Goal: Task Accomplishment & Management: Use online tool/utility

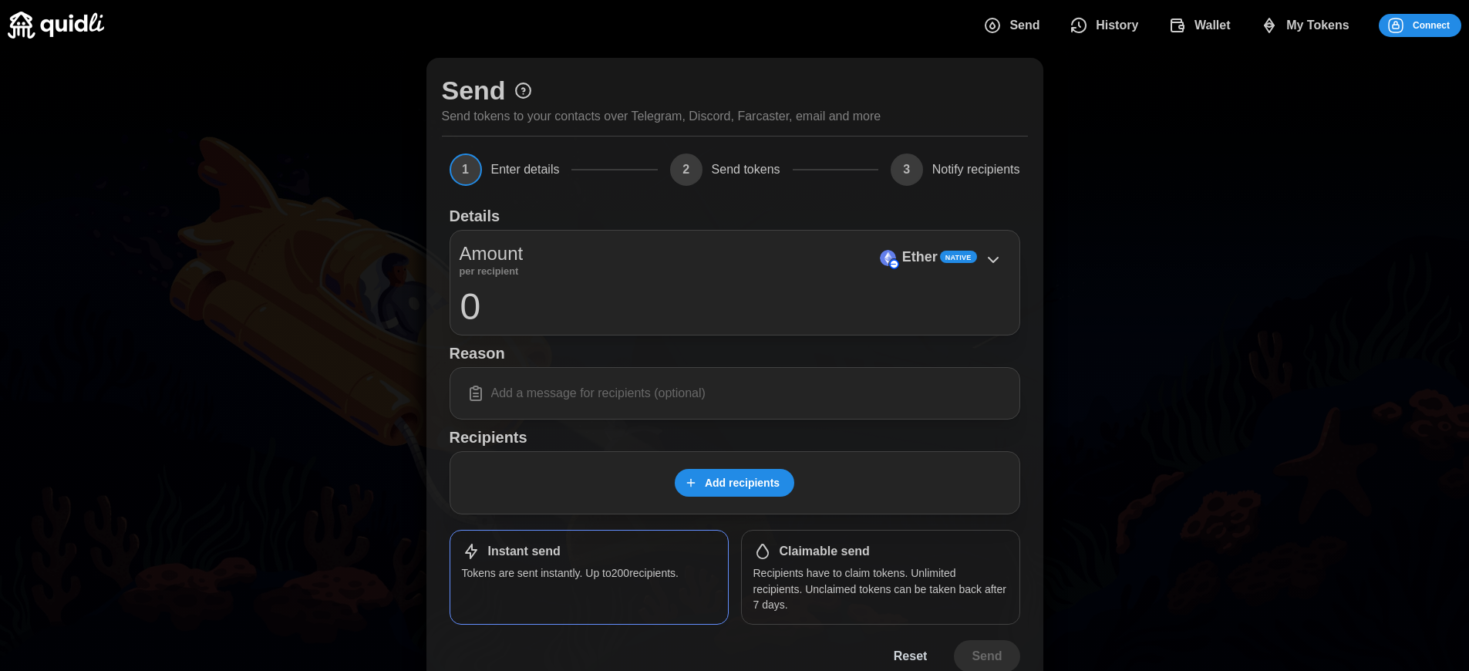
click at [824, 551] on h1 "Claimable send" at bounding box center [825, 552] width 90 height 16
click at [1431, 25] on span "Connect" at bounding box center [1431, 26] width 37 height 22
click at [1443, 25] on div "Log in or sign up Submit Continue with Email Discord Farcaster Telegram Continu…" at bounding box center [734, 335] width 1469 height 671
click at [1431, 25] on div "Log in or sign up Submit Continue with Email Discord Farcaster Telegram Continu…" at bounding box center [734, 335] width 1469 height 671
click at [1431, 25] on span "Connect" at bounding box center [1431, 26] width 37 height 22
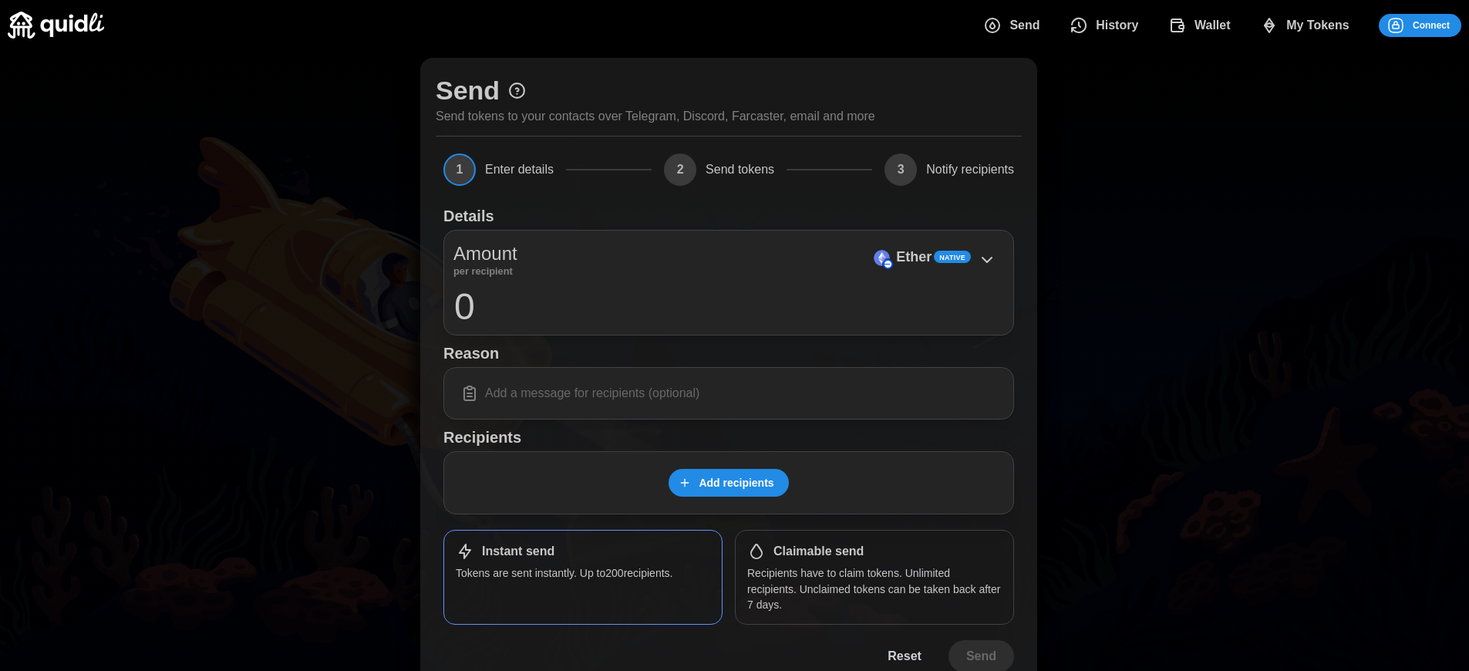
click at [1443, 25] on div "Log in or sign up Submit Continue with Email Discord Farcaster Telegram Continu…" at bounding box center [734, 335] width 1469 height 671
click at [1431, 25] on div "Log in or sign up Submit Continue with Email Discord Farcaster Telegram Continu…" at bounding box center [734, 335] width 1469 height 671
click at [919, 257] on p "Ether" at bounding box center [919, 257] width 35 height 22
click at [1431, 25] on span "Connect" at bounding box center [1431, 26] width 37 height 22
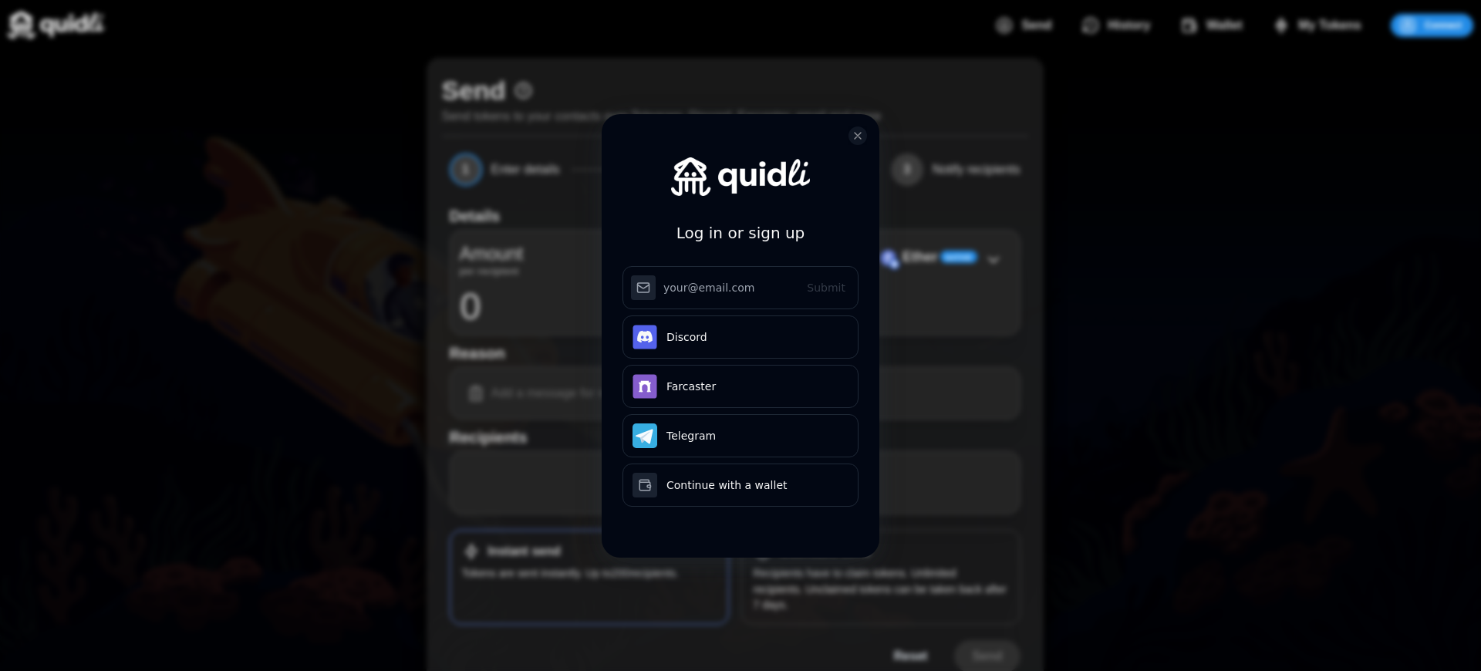
click at [1443, 25] on div "Log in or sign up Submit Continue with Email Discord Farcaster Telegram Continu…" at bounding box center [740, 335] width 1481 height 671
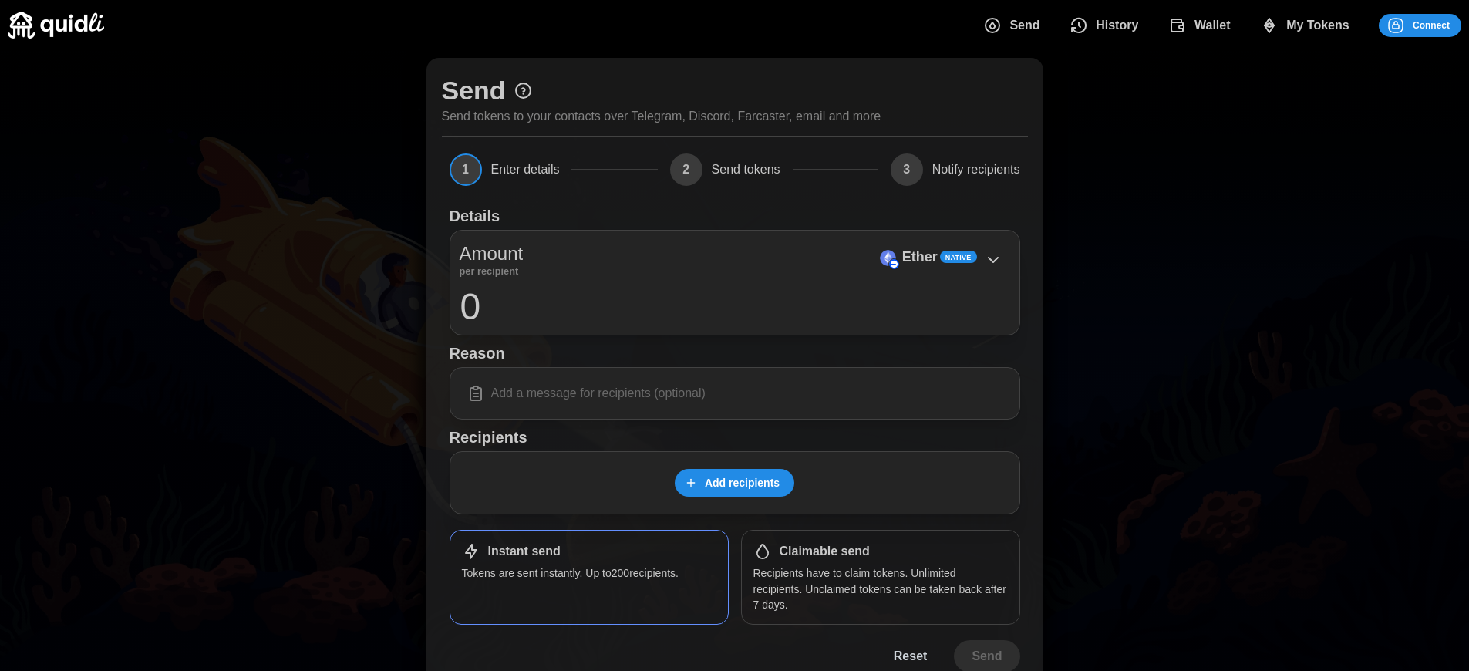
click at [1431, 25] on span "Connect" at bounding box center [1431, 26] width 37 height 22
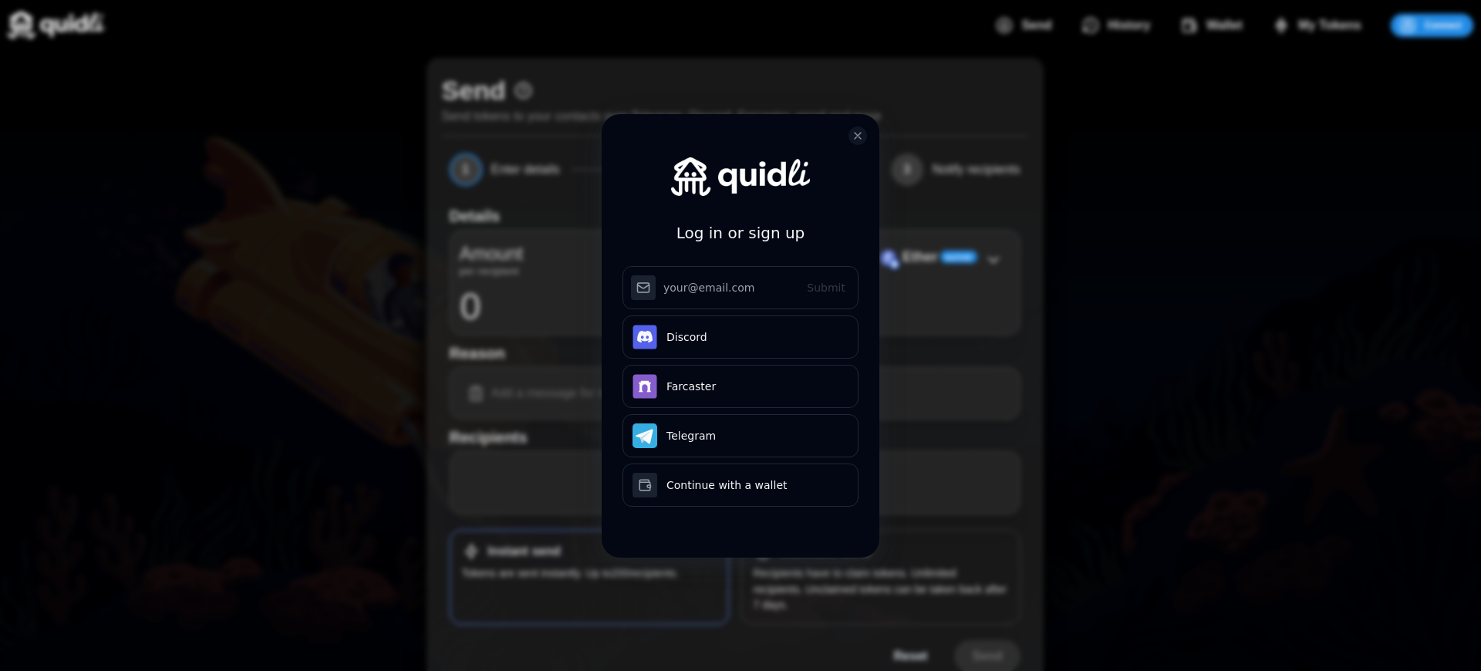
click at [824, 551] on div "Log in or sign up Submit Continue with Email Discord Farcaster Telegram Continu…" at bounding box center [740, 347] width 278 height 467
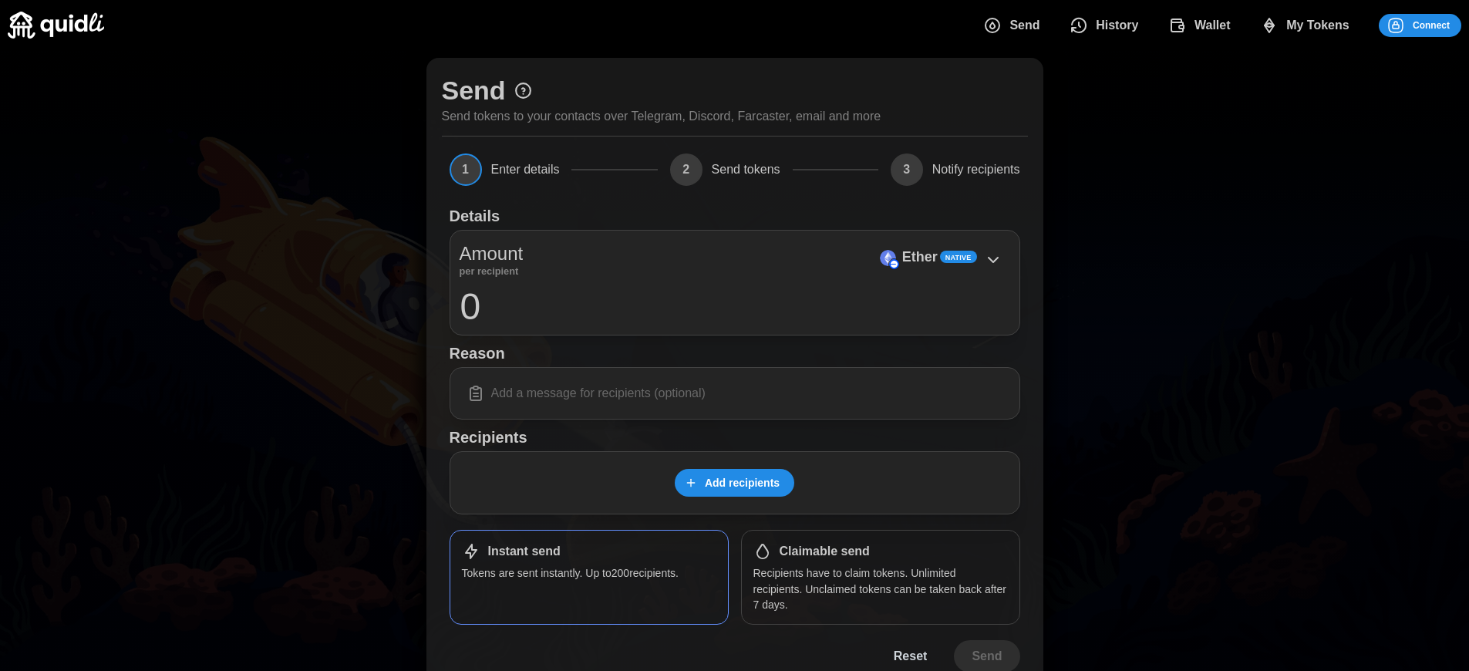
click at [1431, 25] on span "Connect" at bounding box center [1431, 26] width 37 height 22
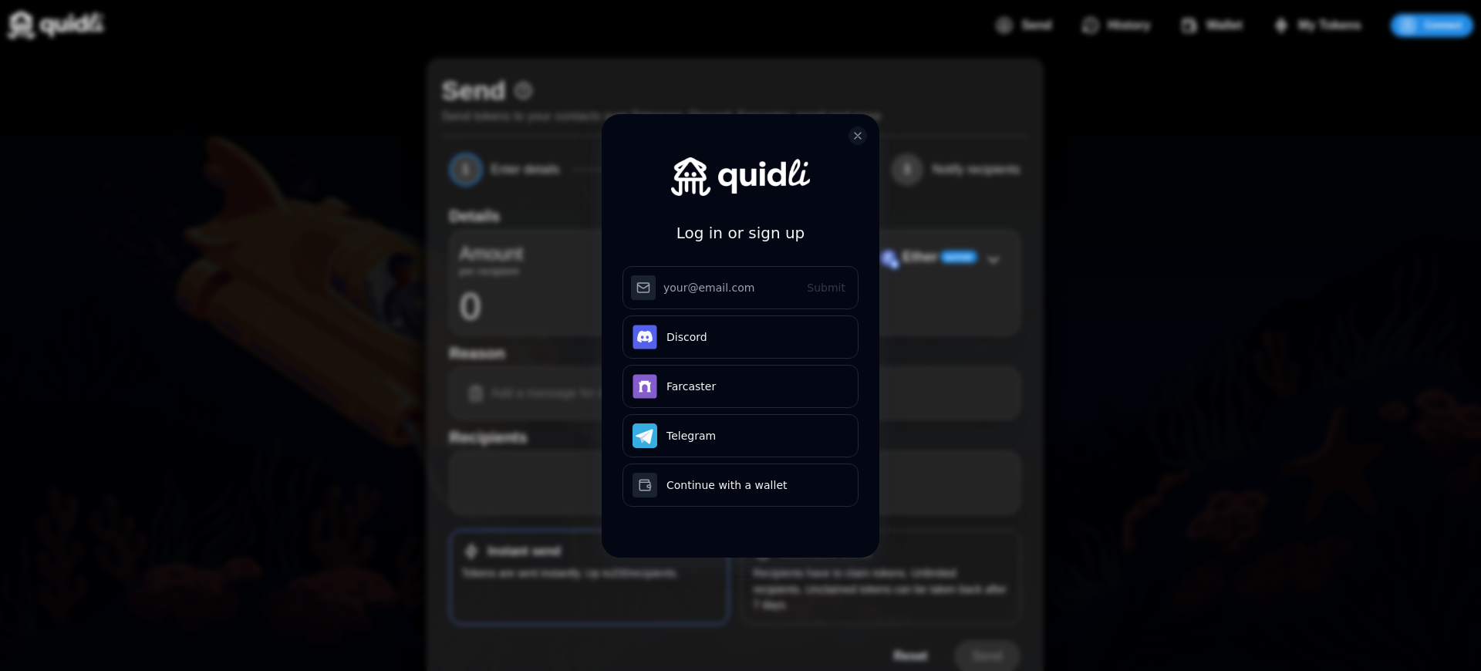
click at [824, 551] on div "Log in or sign up Submit Continue with Email Discord Farcaster Telegram Continu…" at bounding box center [740, 347] width 278 height 467
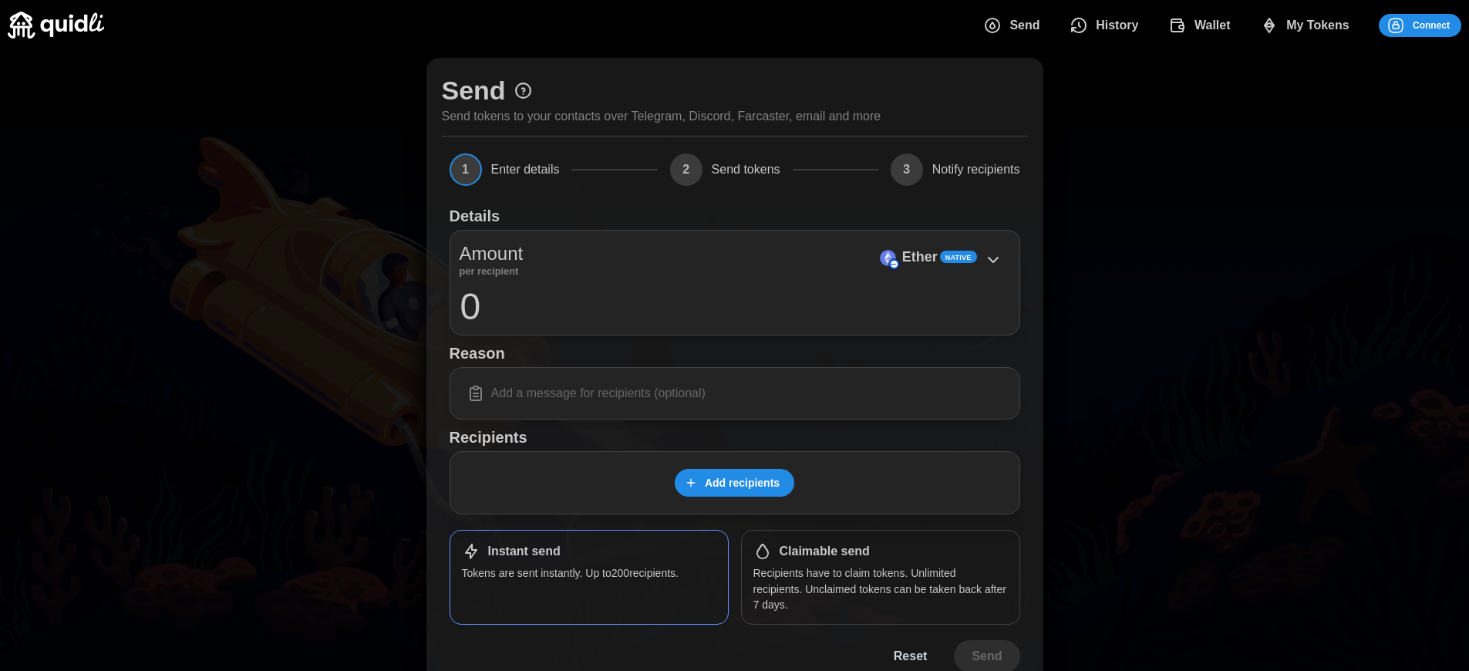
click at [1431, 25] on span "Connect" at bounding box center [1431, 26] width 37 height 22
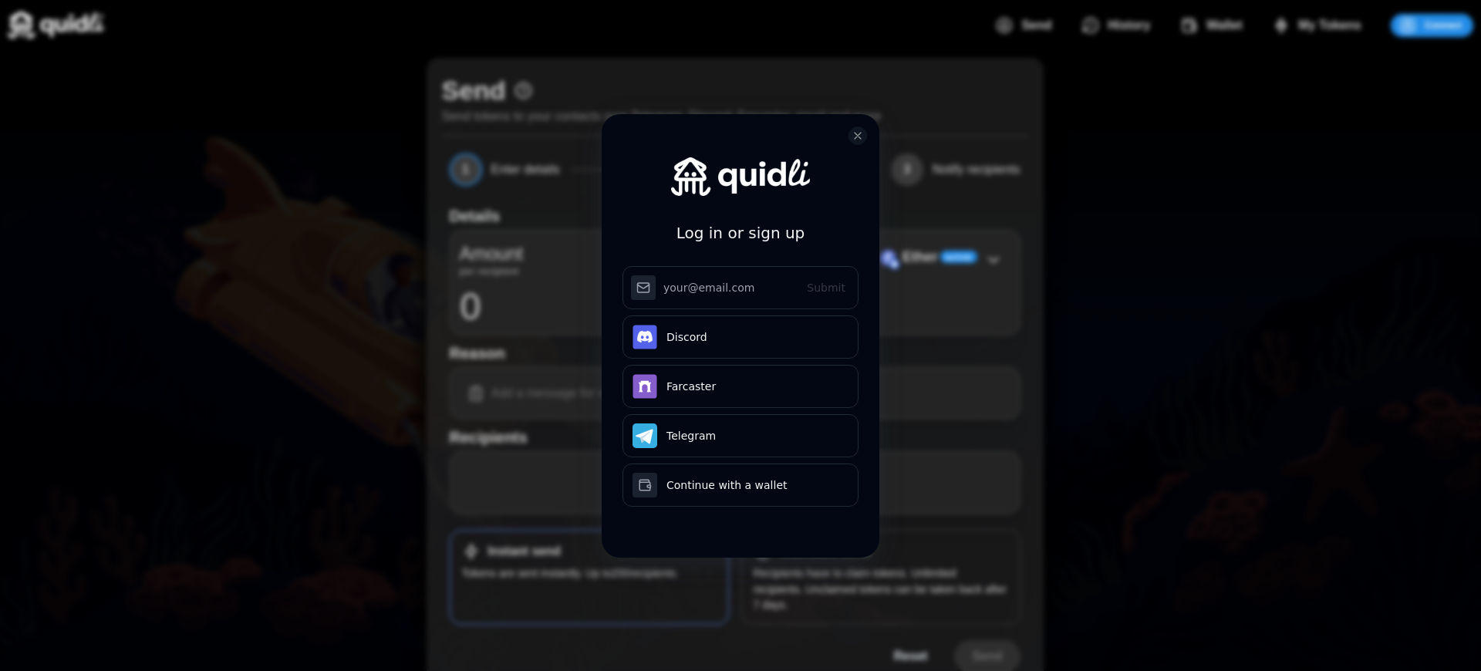
click at [824, 551] on div "Log in or sign up Submit Continue with Email Discord Farcaster Telegram Continu…" at bounding box center [740, 347] width 278 height 467
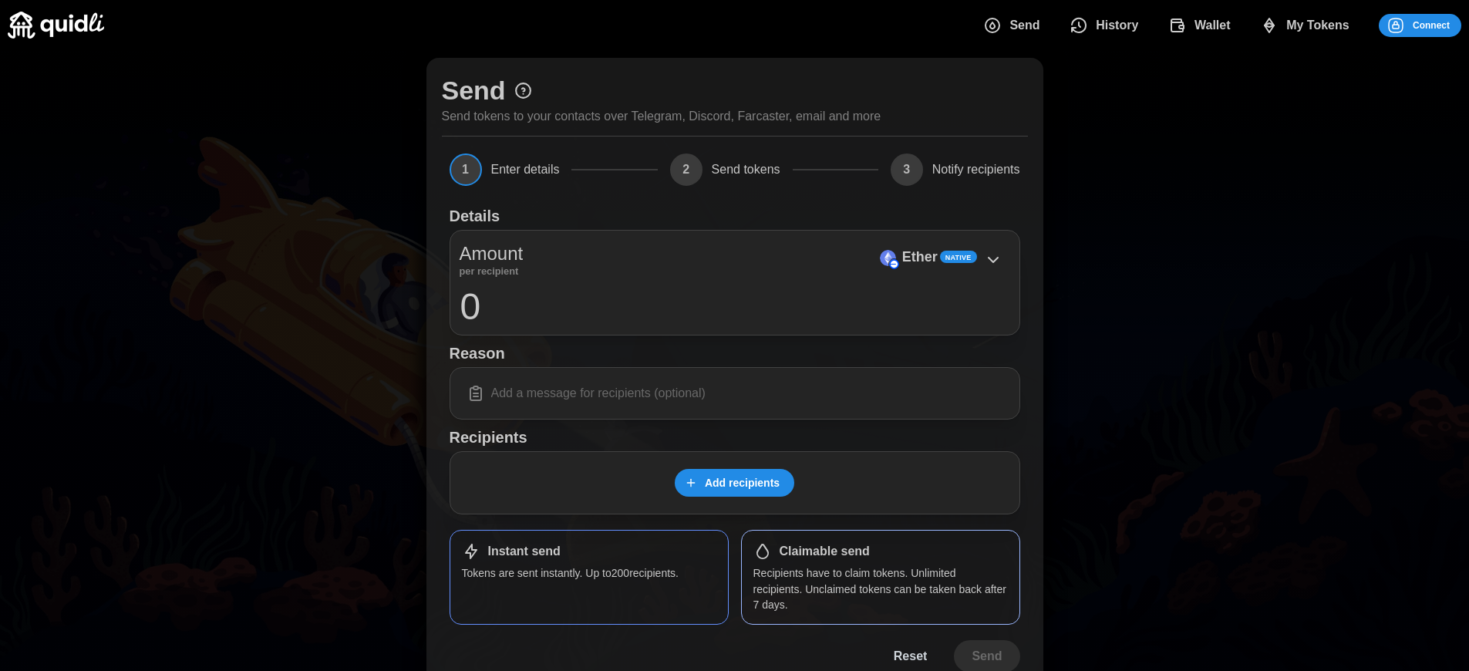
click at [1431, 25] on span "Connect" at bounding box center [1431, 26] width 37 height 22
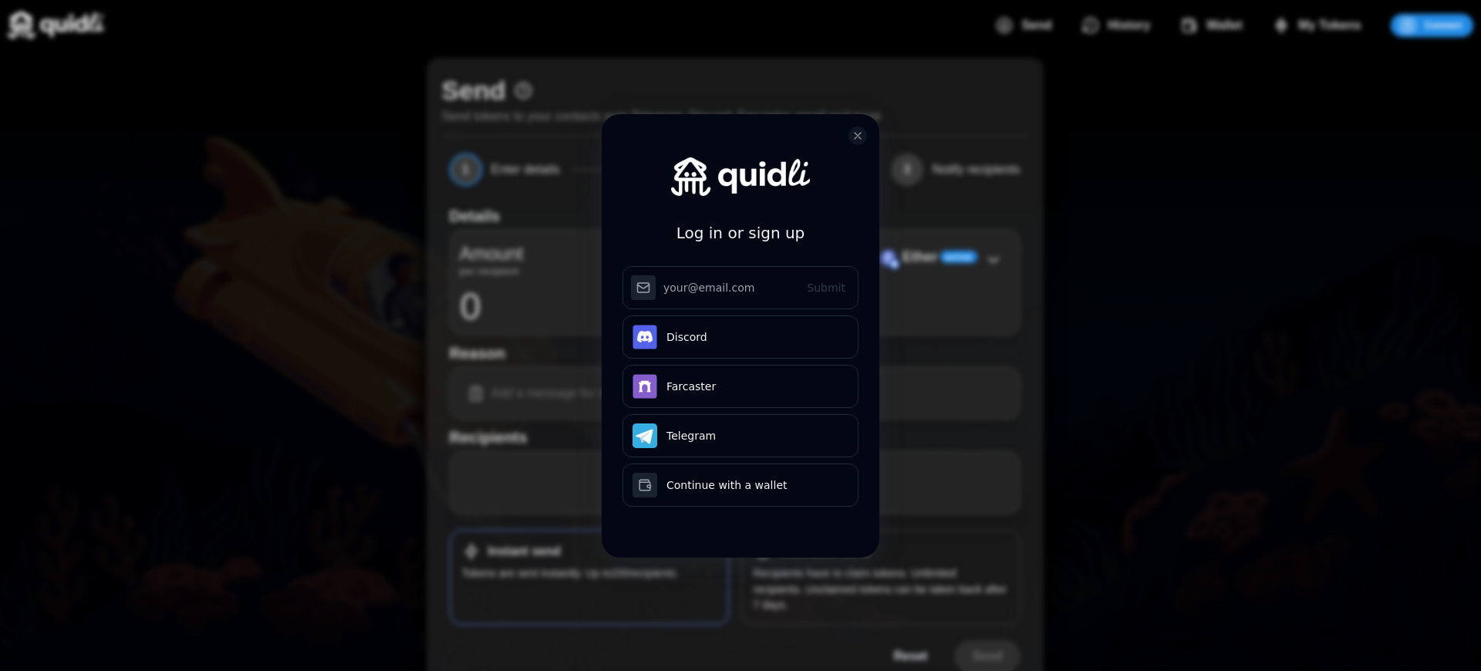
click at [740, 221] on h3 "Log in or sign up" at bounding box center [740, 233] width 129 height 25
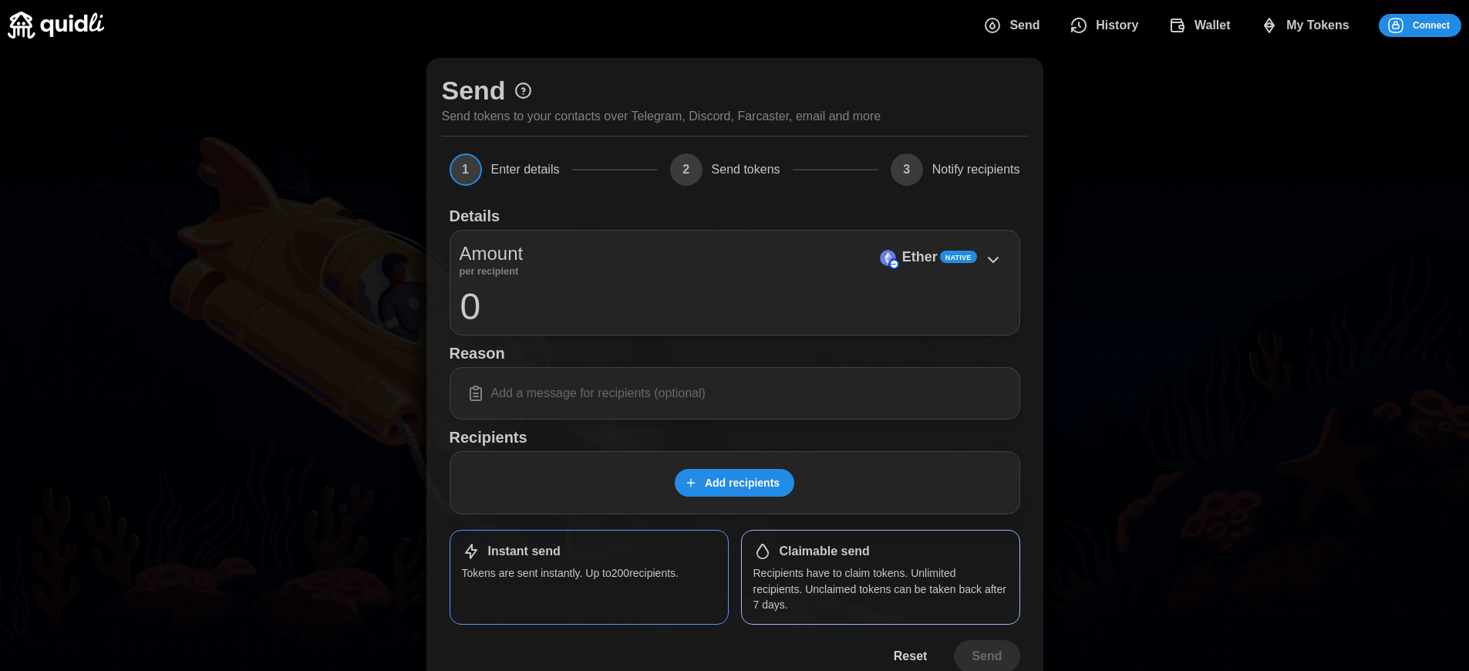
click at [1431, 25] on span "Connect" at bounding box center [1431, 26] width 37 height 22
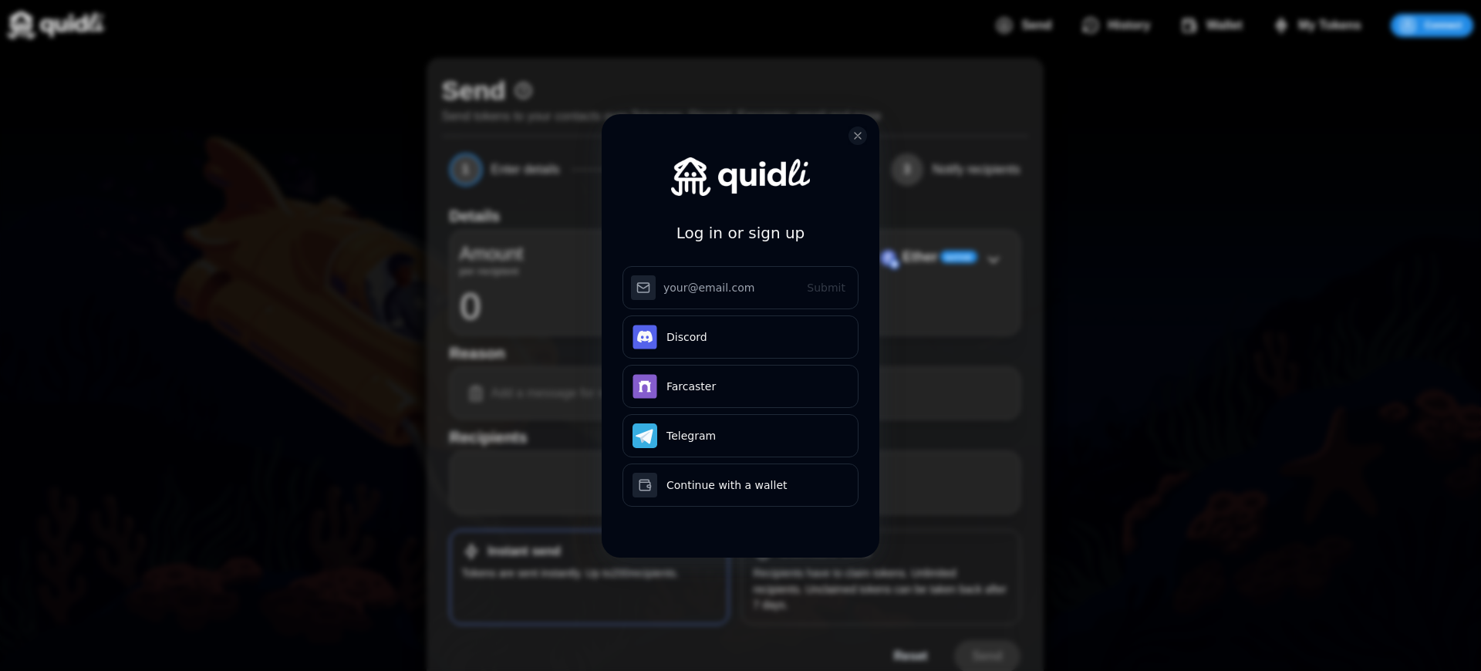
click at [740, 221] on h3 "Log in or sign up" at bounding box center [740, 233] width 129 height 25
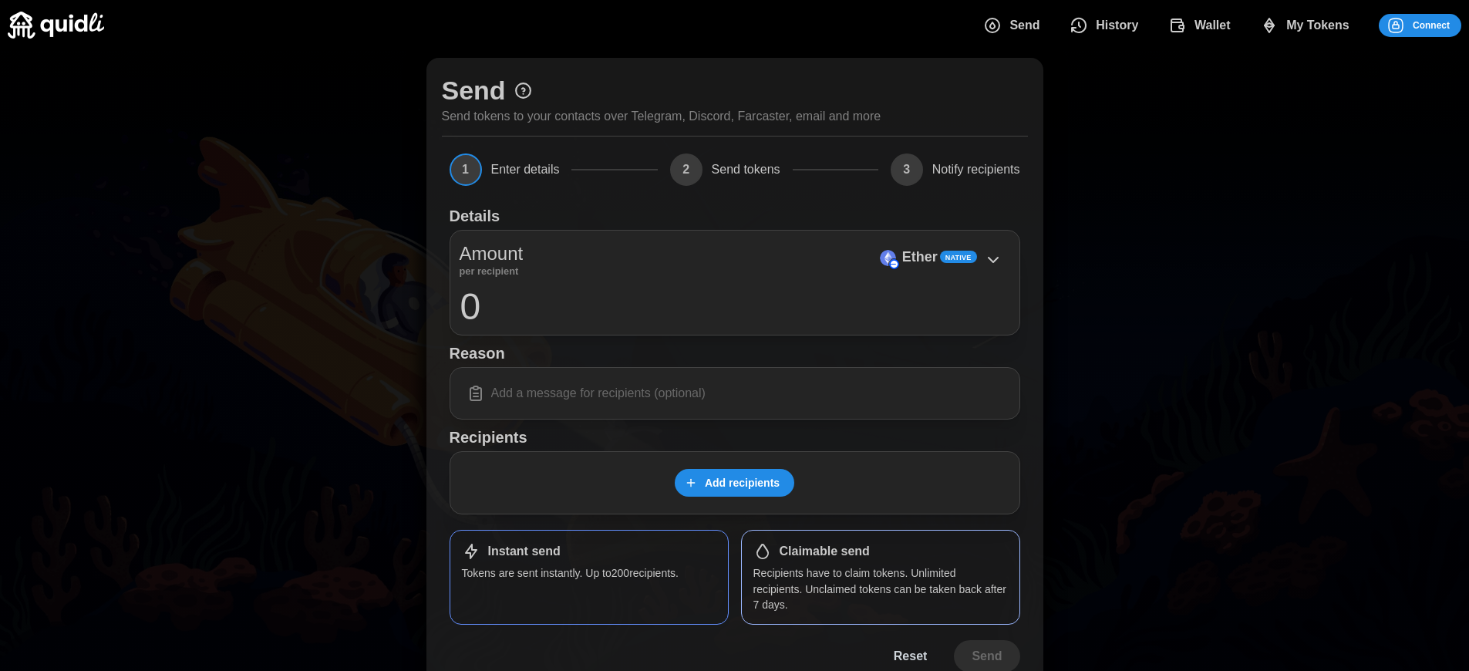
click at [919, 257] on p "Ether" at bounding box center [919, 257] width 35 height 22
click at [1431, 25] on span "Connect" at bounding box center [1431, 26] width 37 height 22
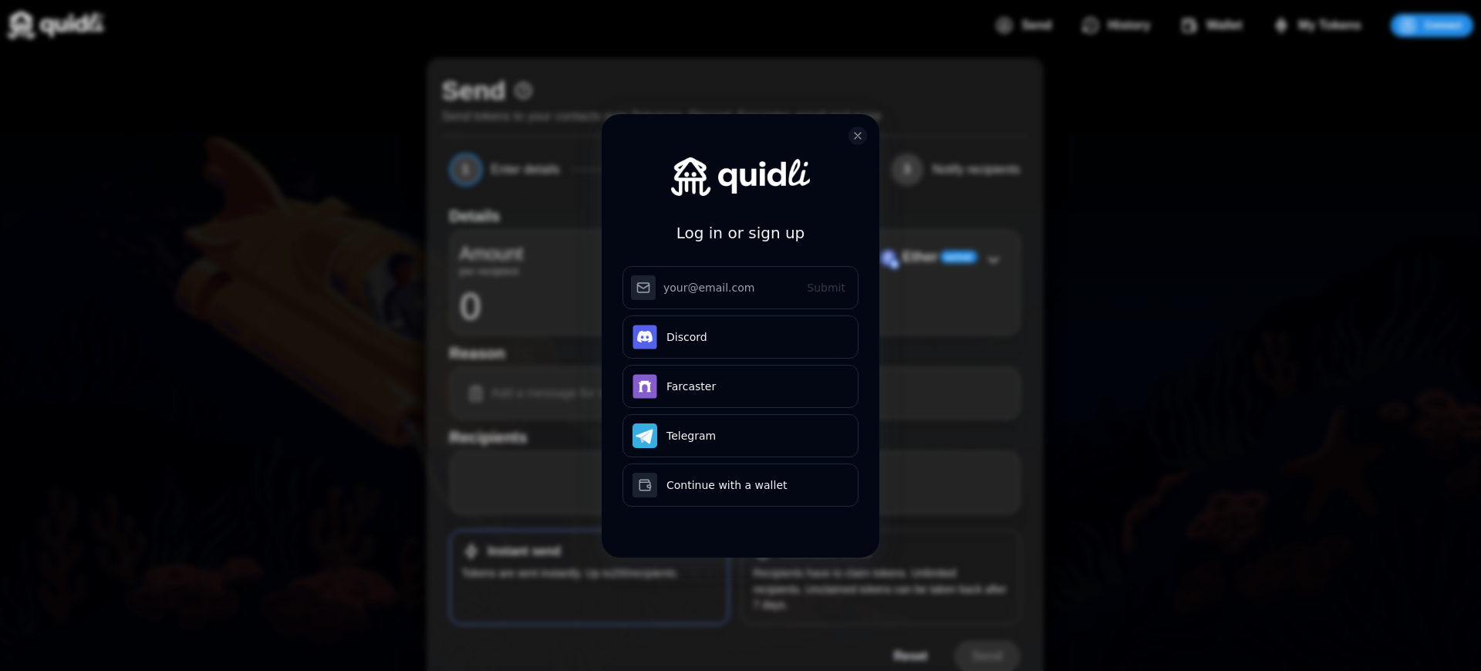
click at [740, 221] on h3 "Log in or sign up" at bounding box center [740, 233] width 129 height 25
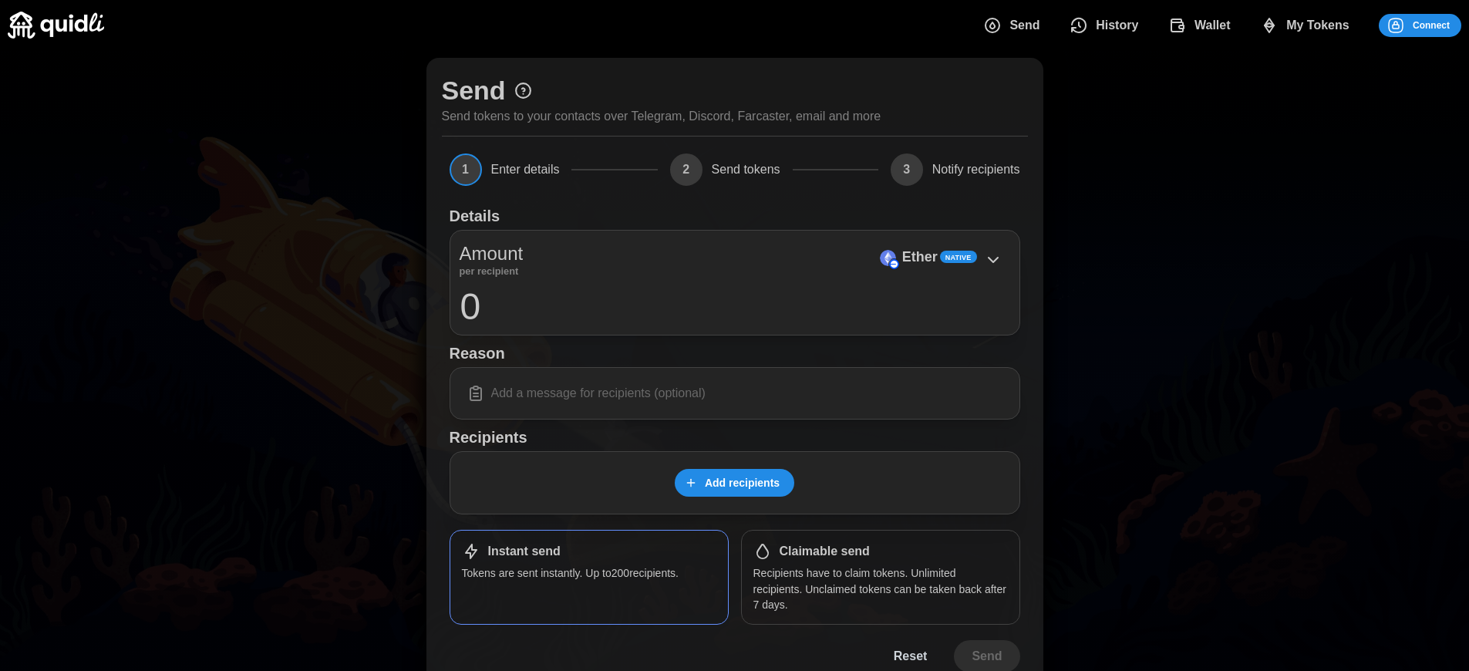
click at [1431, 25] on span "Connect" at bounding box center [1431, 26] width 37 height 22
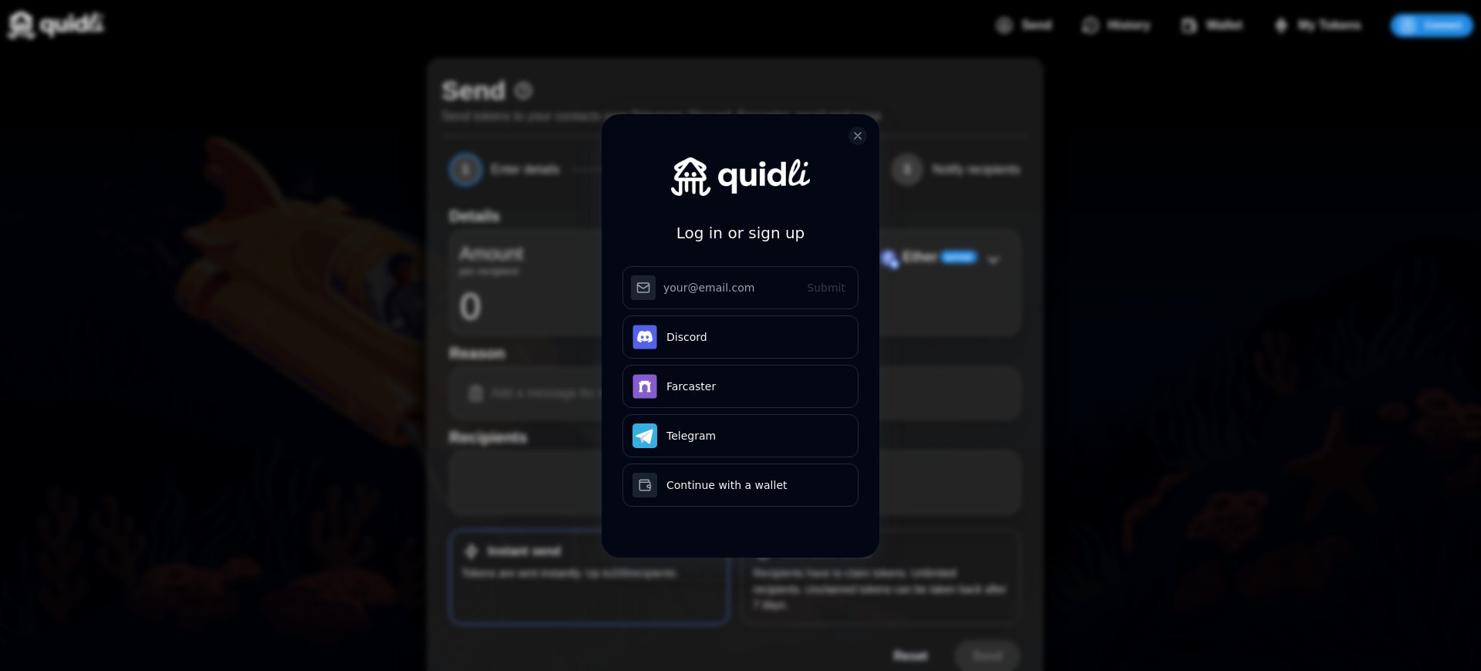
click at [919, 257] on div "Log in or sign up Submit Continue with Email Discord Farcaster Telegram Continu…" at bounding box center [740, 335] width 1481 height 671
